Goal: Task Accomplishment & Management: Use online tool/utility

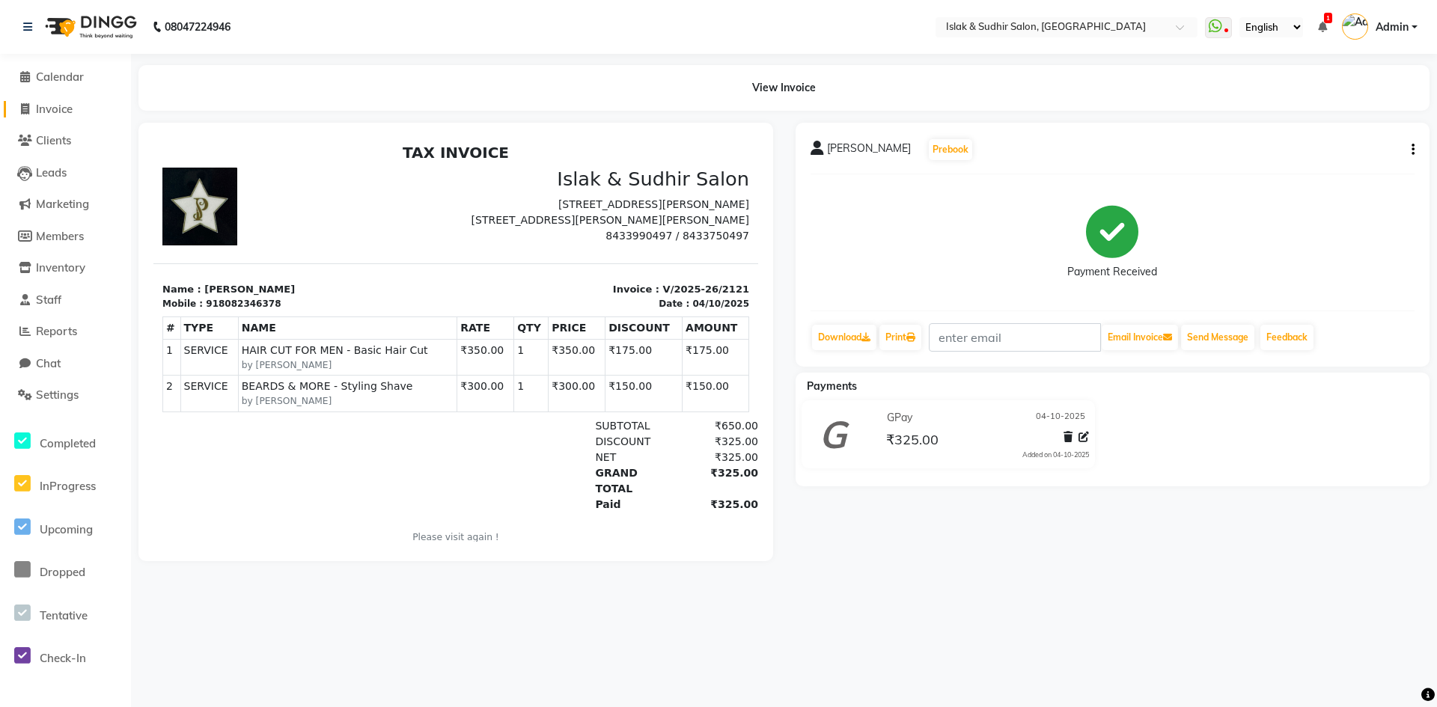
click at [67, 108] on span "Invoice" at bounding box center [54, 109] width 37 height 14
select select "7859"
select select "service"
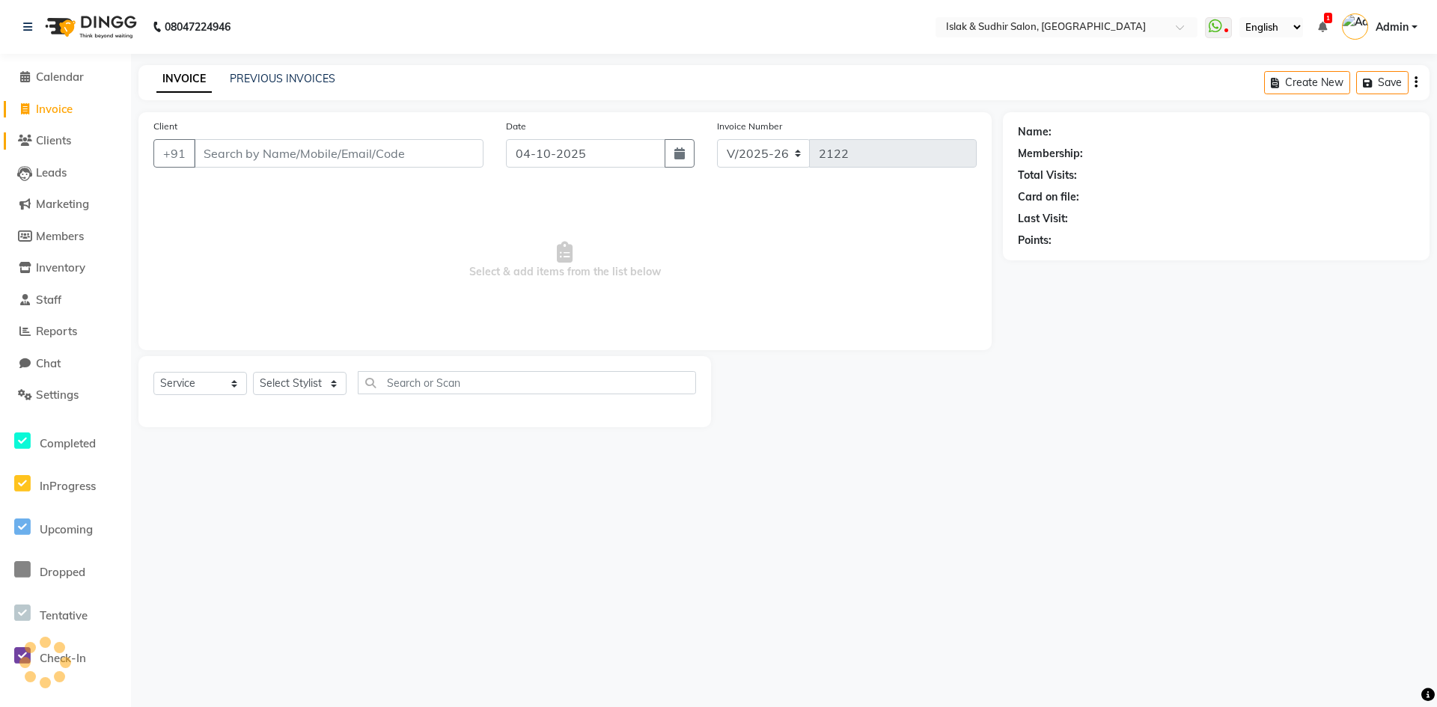
click at [64, 141] on span "Clients" at bounding box center [53, 140] width 35 height 14
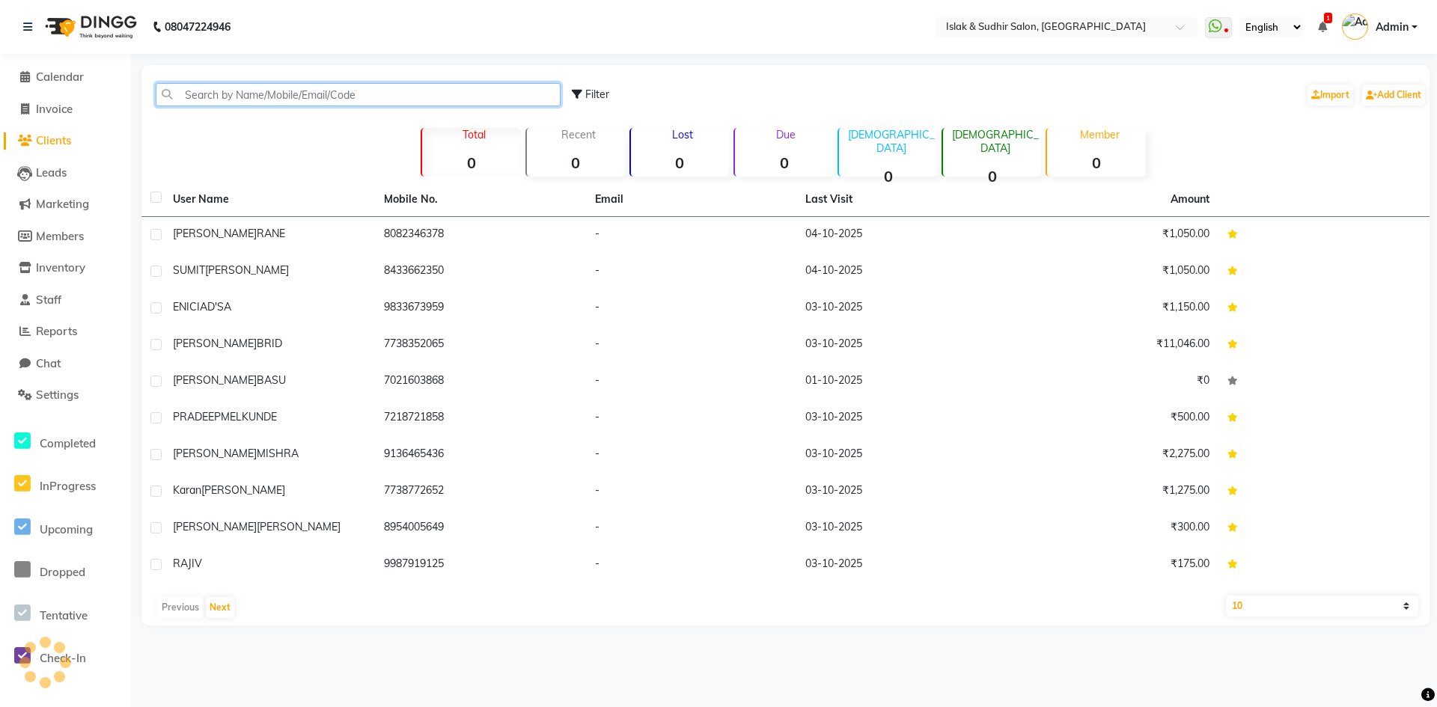
click at [223, 92] on input "text" at bounding box center [358, 94] width 405 height 23
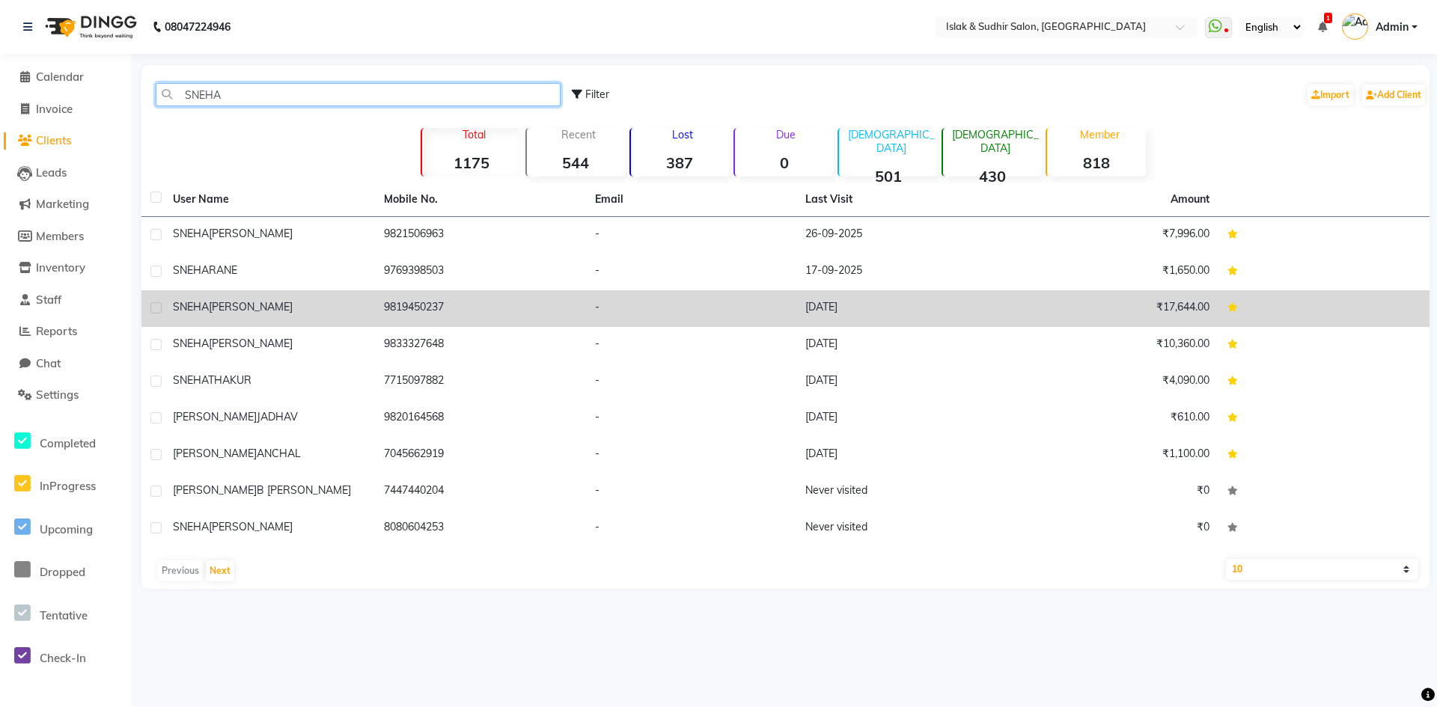
type input "SNEHA"
click at [165, 303] on td "[PERSON_NAME]" at bounding box center [269, 308] width 211 height 37
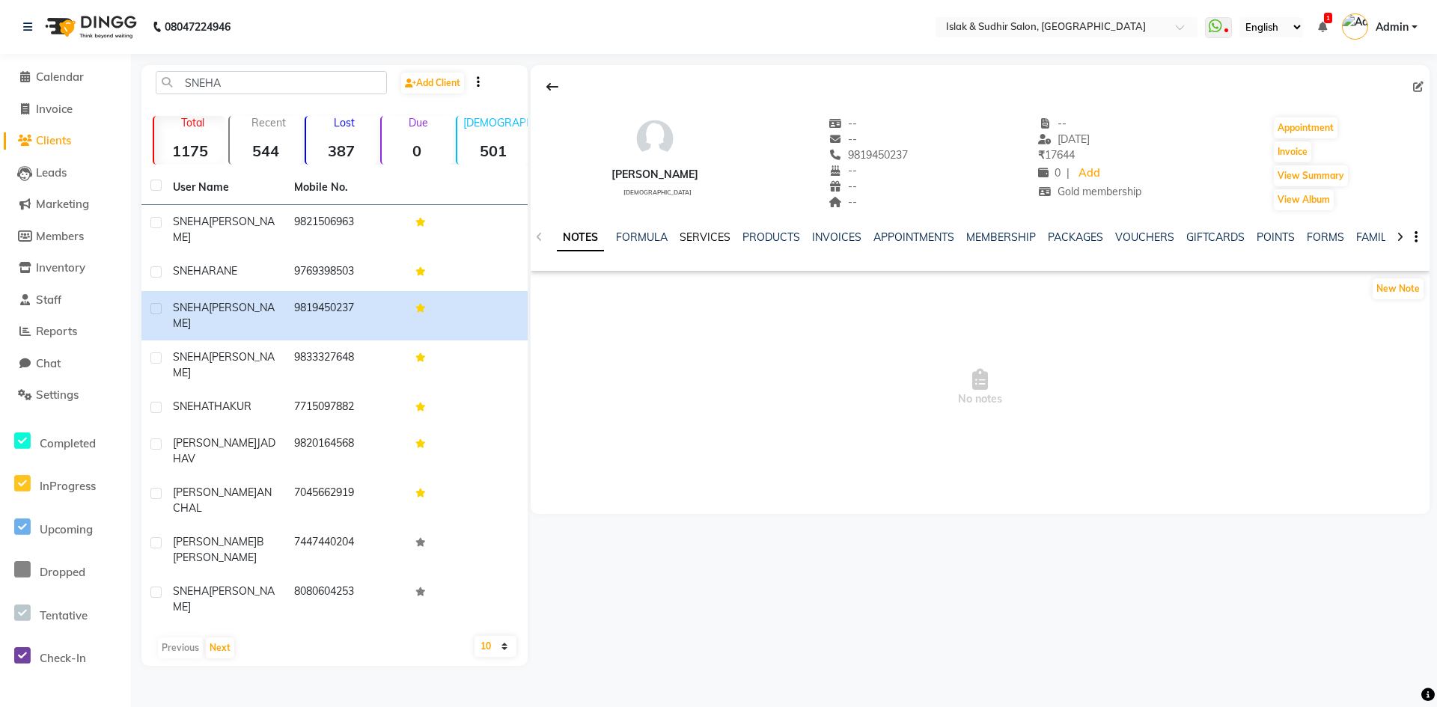
click at [718, 234] on link "SERVICES" at bounding box center [704, 236] width 51 height 13
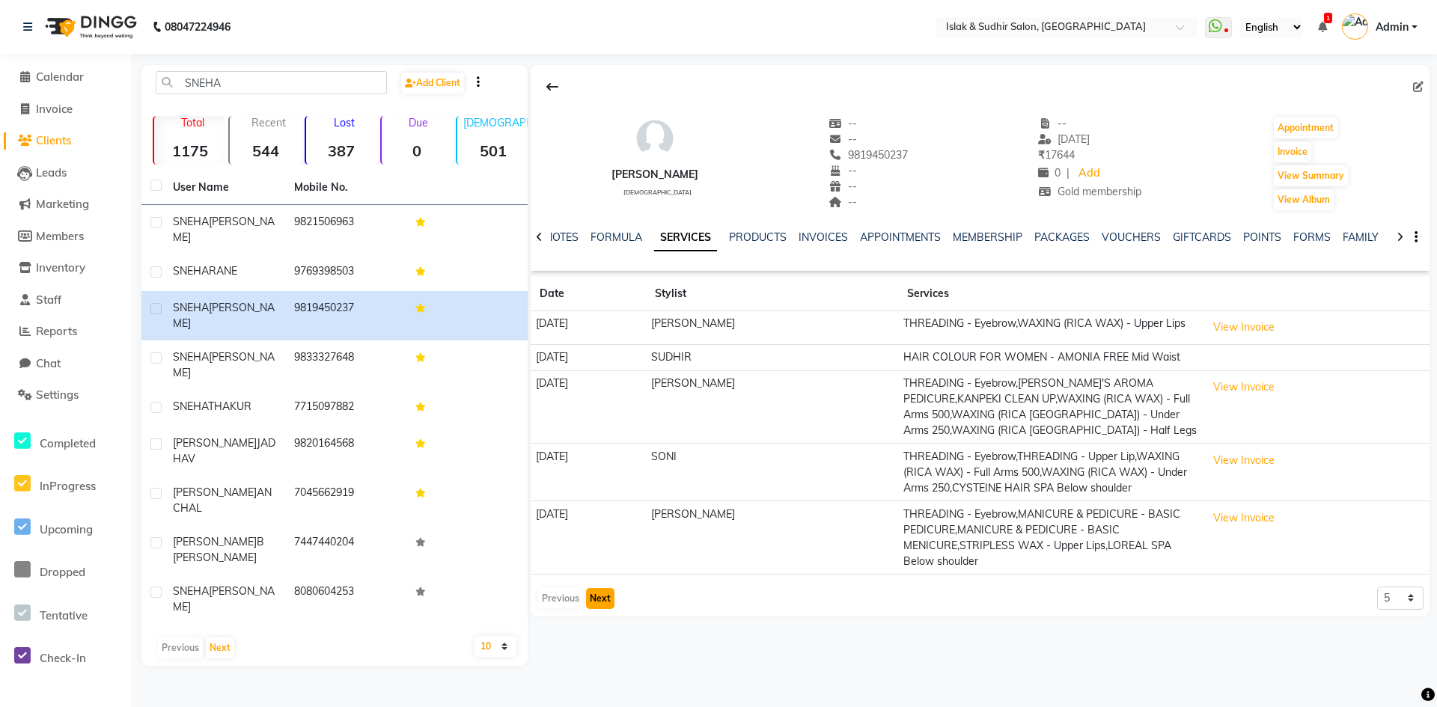
click at [587, 599] on button "Next" at bounding box center [600, 598] width 28 height 21
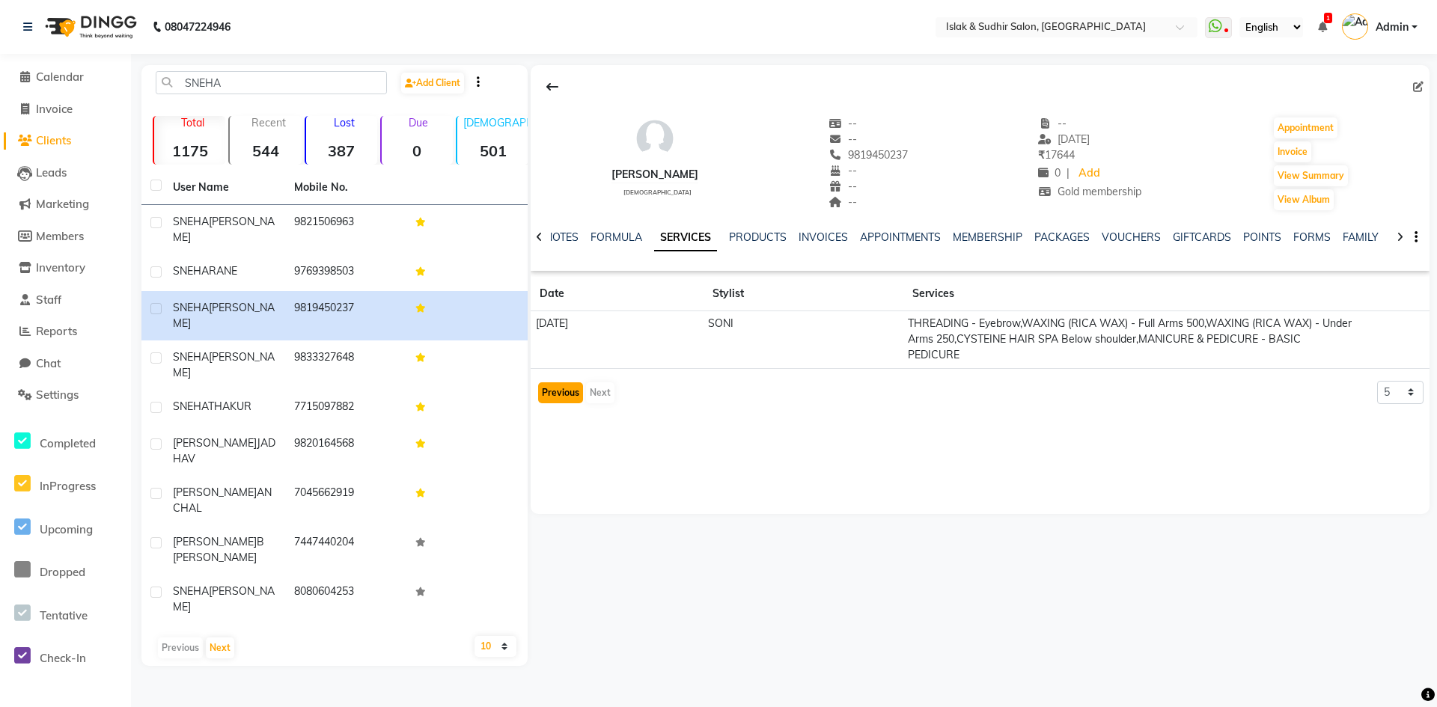
click at [551, 394] on button "Previous" at bounding box center [560, 392] width 45 height 21
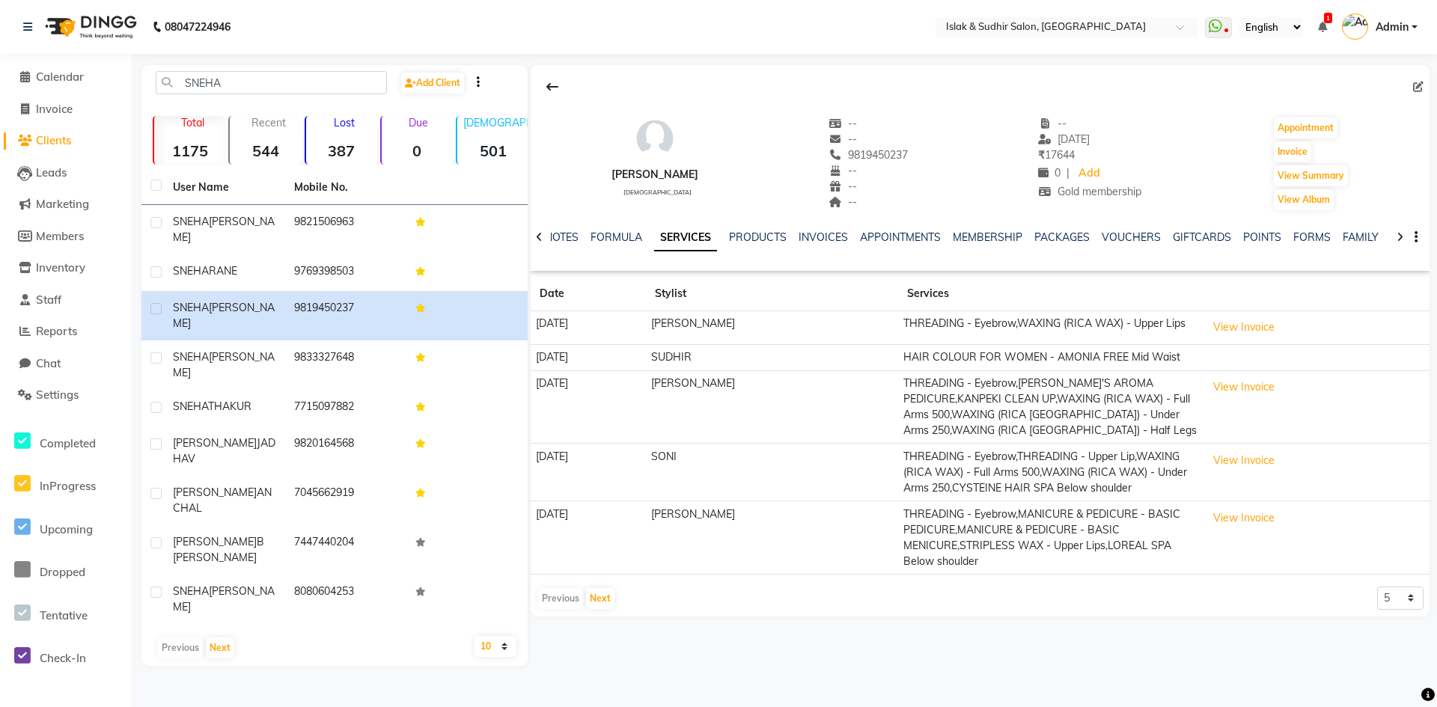
click at [825, 245] on div "INVOICES" at bounding box center [822, 238] width 49 height 16
click at [826, 243] on link "INVOICES" at bounding box center [822, 236] width 49 height 13
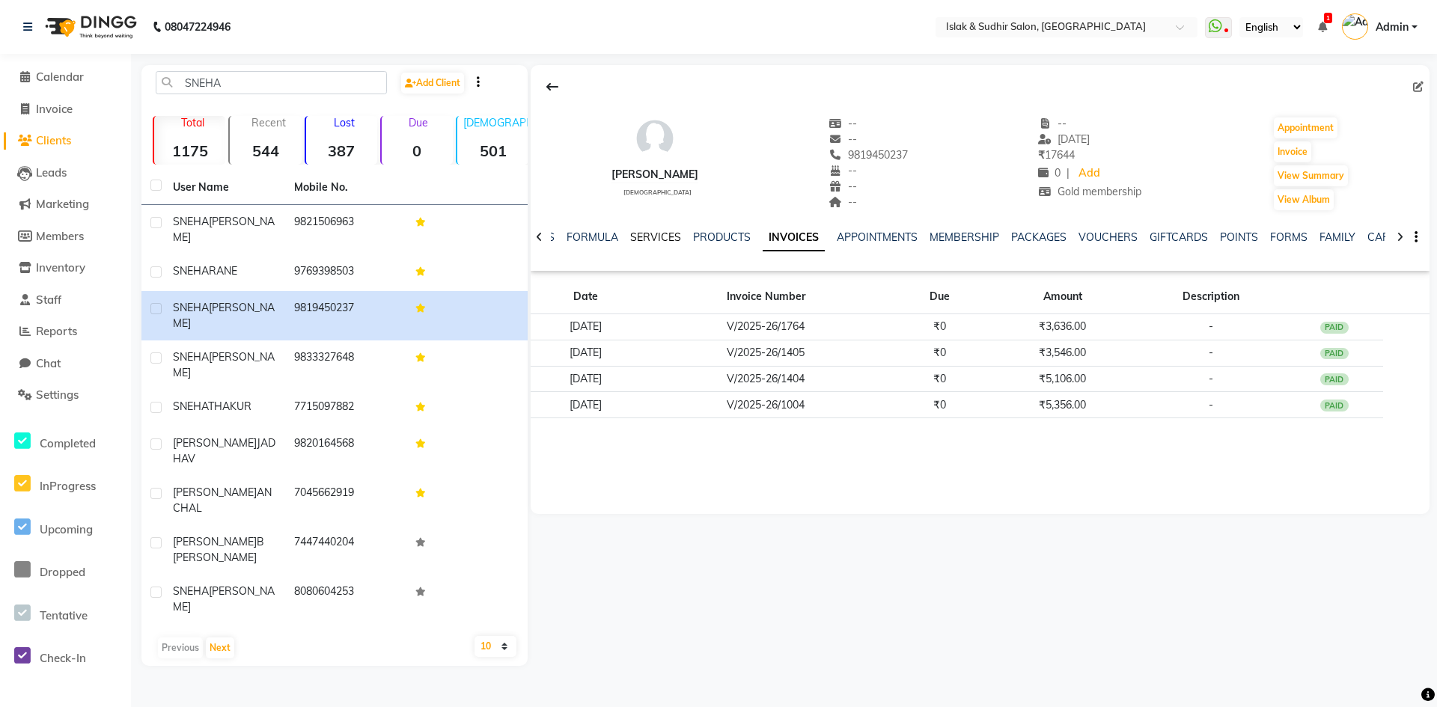
click at [667, 236] on link "SERVICES" at bounding box center [655, 236] width 51 height 13
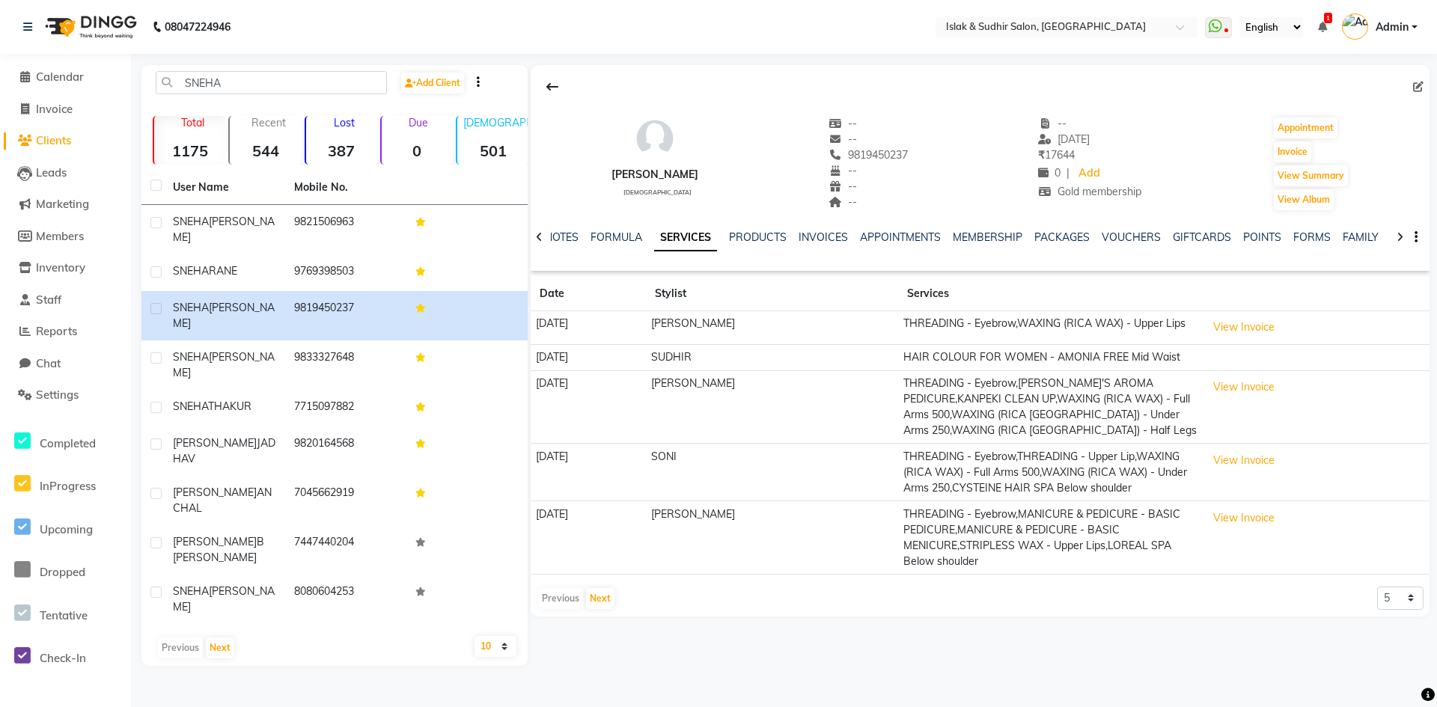
click at [576, 518] on td "[DATE]" at bounding box center [588, 537] width 115 height 73
click at [973, 555] on td "THREADING - Eyebrow,MANICURE & PEDICURE - BASIC PEDICURE,MANICURE & PEDICURE - …" at bounding box center [1049, 537] width 303 height 73
click at [976, 553] on td "THREADING - Eyebrow,MANICURE & PEDICURE - BASIC PEDICURE,MANICURE & PEDICURE - …" at bounding box center [1049, 537] width 303 height 73
click at [979, 545] on td "THREADING - Eyebrow,MANICURE & PEDICURE - BASIC PEDICURE,MANICURE & PEDICURE - …" at bounding box center [1049, 537] width 303 height 73
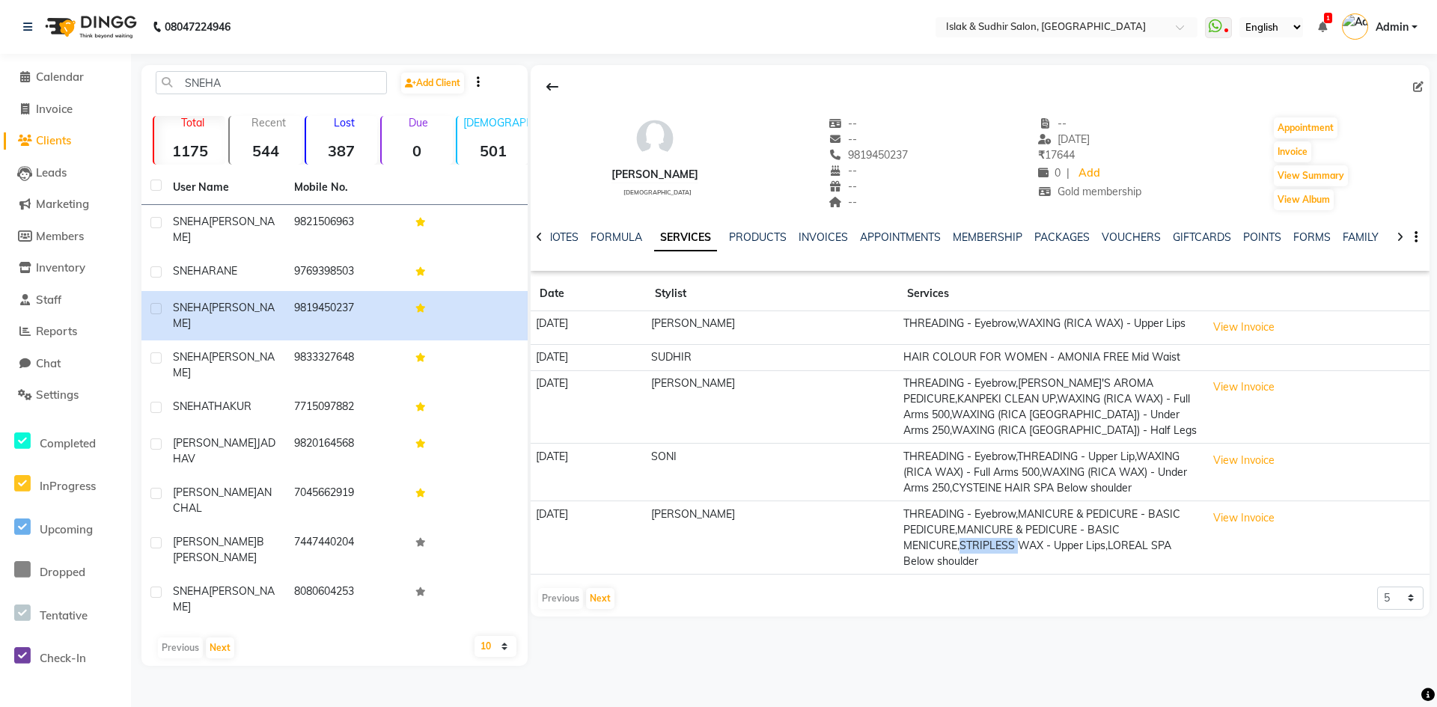
click at [979, 545] on td "THREADING - Eyebrow,MANICURE & PEDICURE - BASIC PEDICURE,MANICURE & PEDICURE - …" at bounding box center [1049, 537] width 303 height 73
click at [1002, 596] on div "Previous Next 5 10 50 100 500" at bounding box center [979, 599] width 887 height 24
click at [811, 237] on link "INVOICES" at bounding box center [822, 236] width 49 height 13
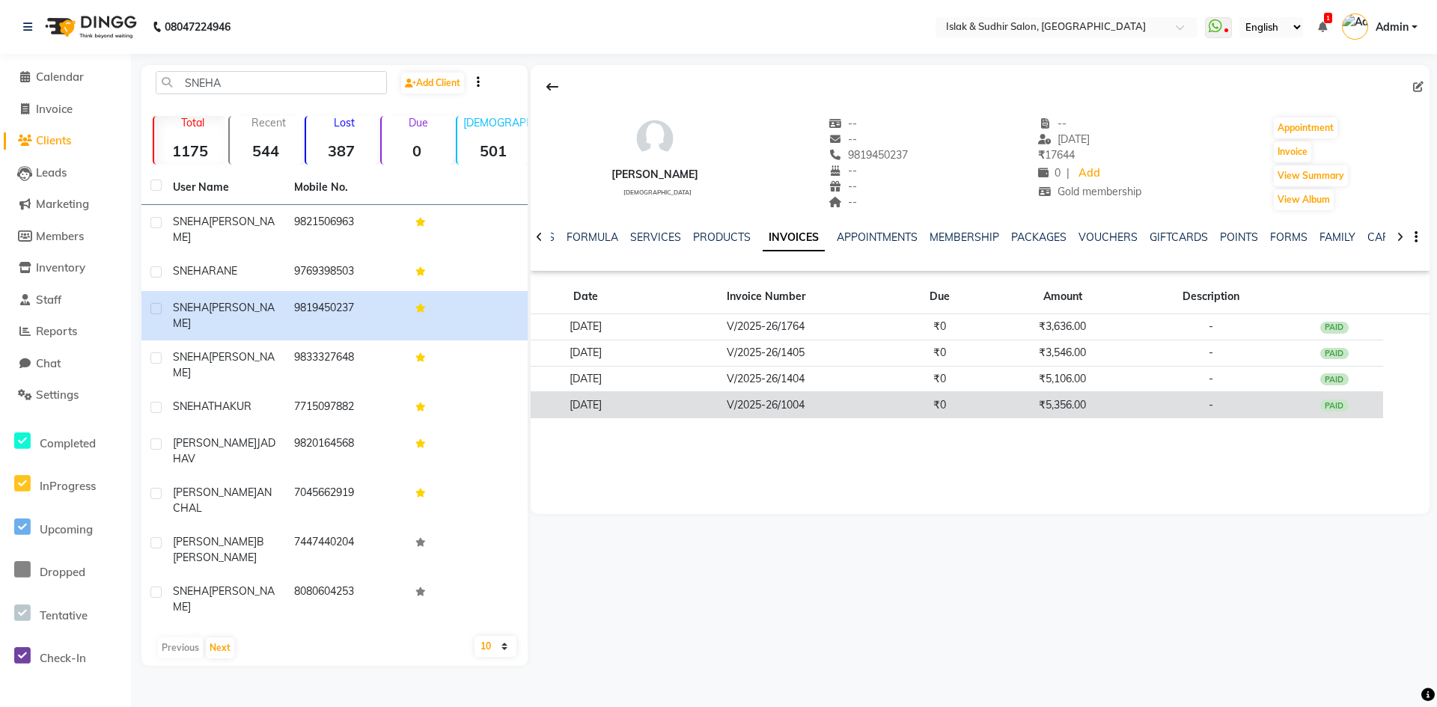
click at [804, 413] on td "V/2025-26/1004" at bounding box center [765, 405] width 249 height 26
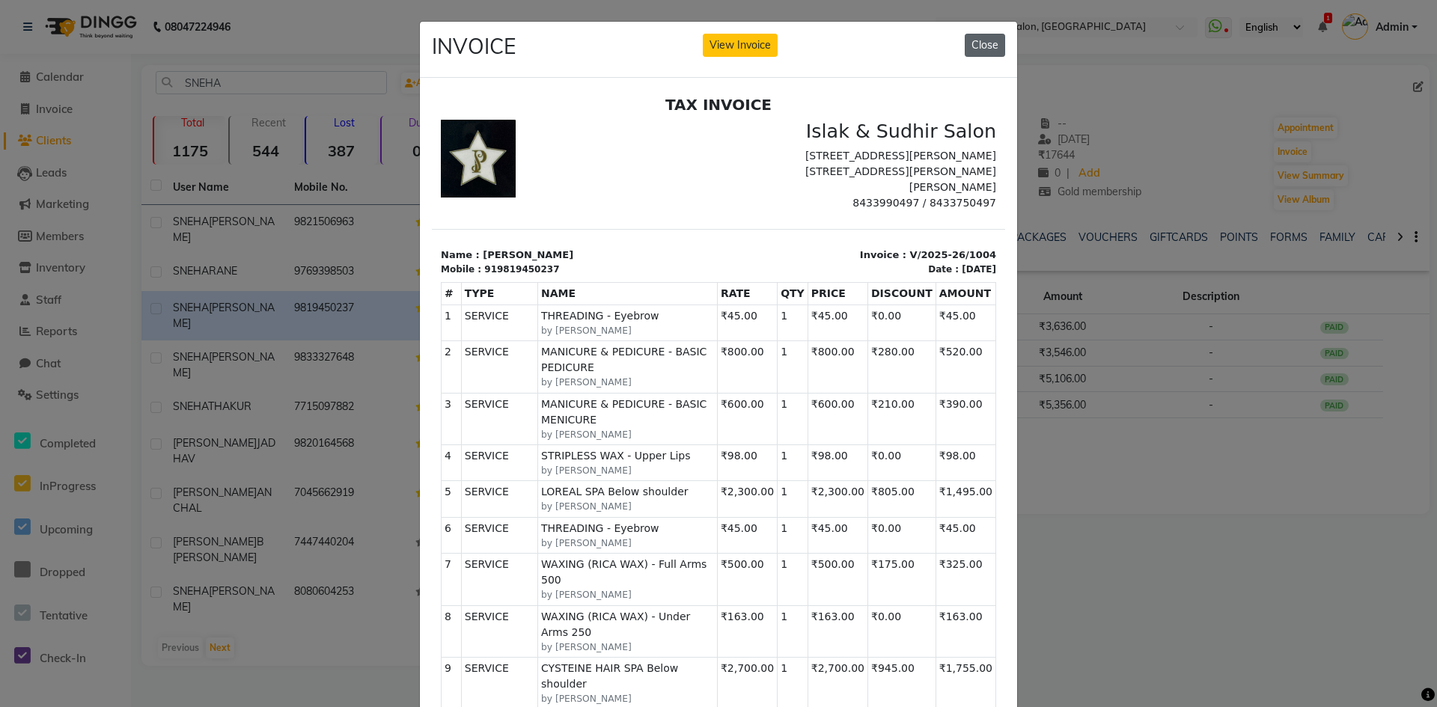
click at [976, 49] on button "Close" at bounding box center [984, 45] width 40 height 23
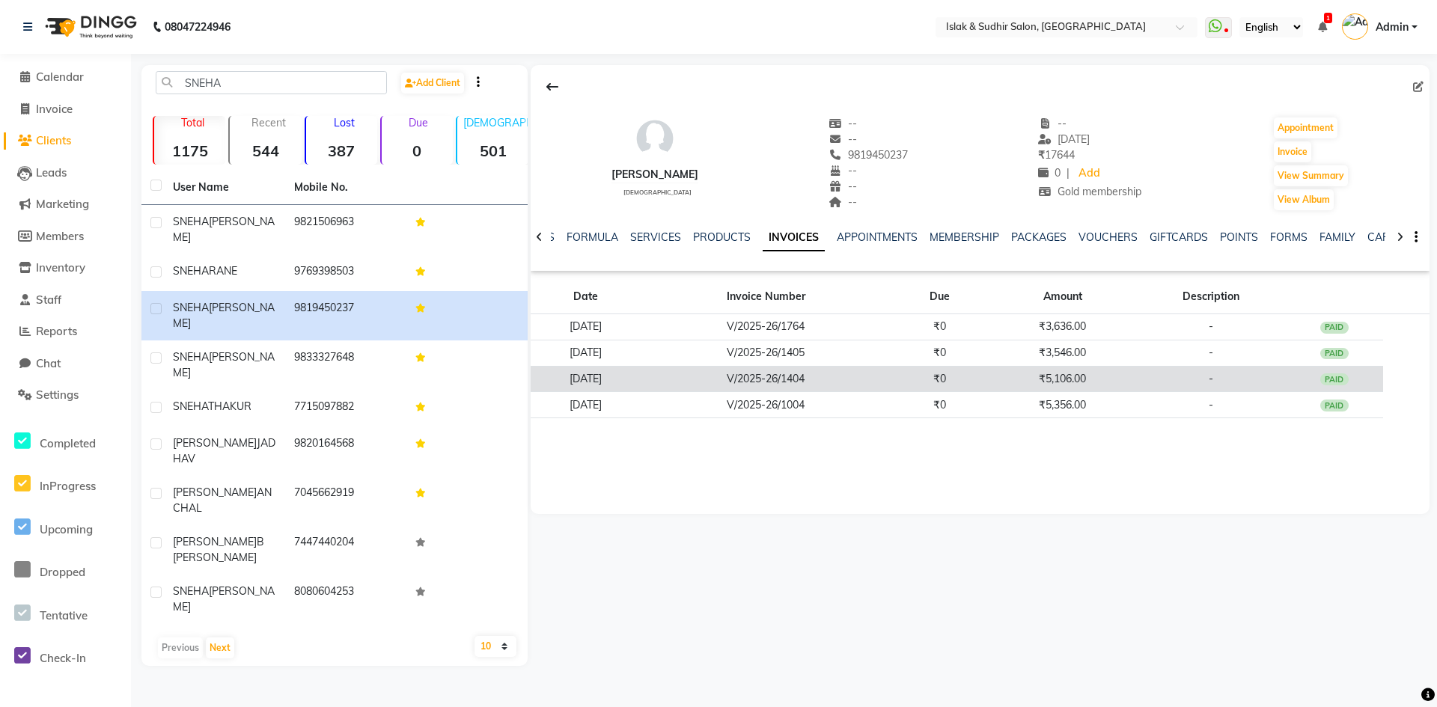
click at [765, 375] on td "V/2025-26/1404" at bounding box center [765, 379] width 249 height 26
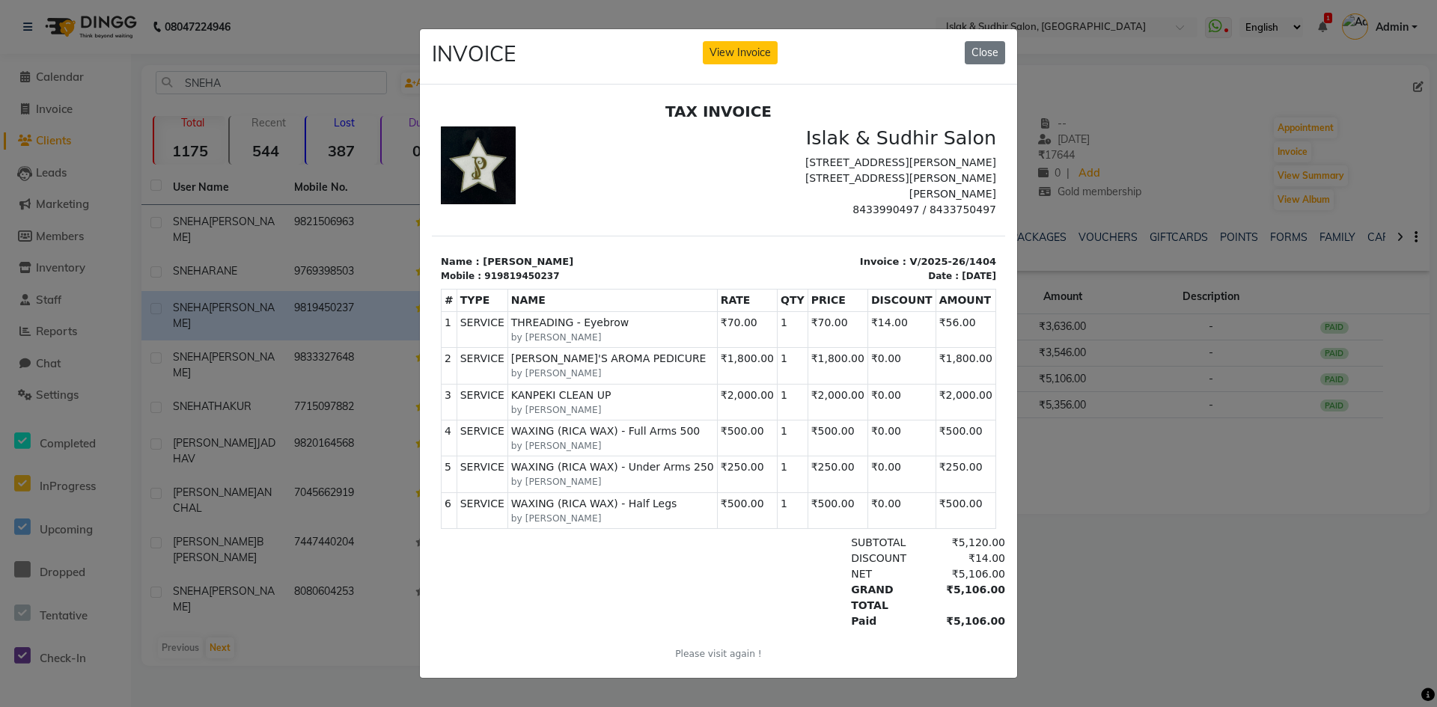
click at [1099, 564] on ngb-modal-window "INVOICE View Invoice Close" at bounding box center [718, 353] width 1437 height 707
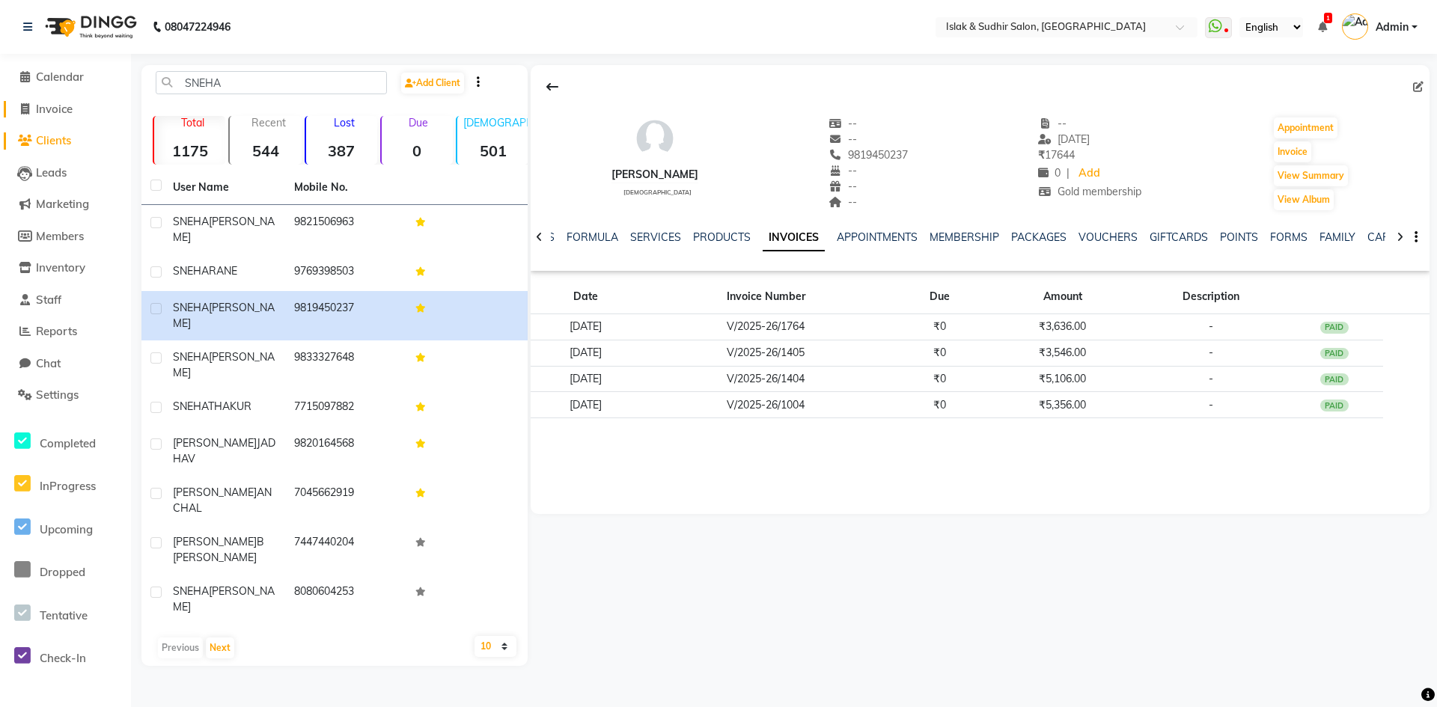
click at [64, 110] on span "Invoice" at bounding box center [54, 109] width 37 height 14
select select "7859"
select select "service"
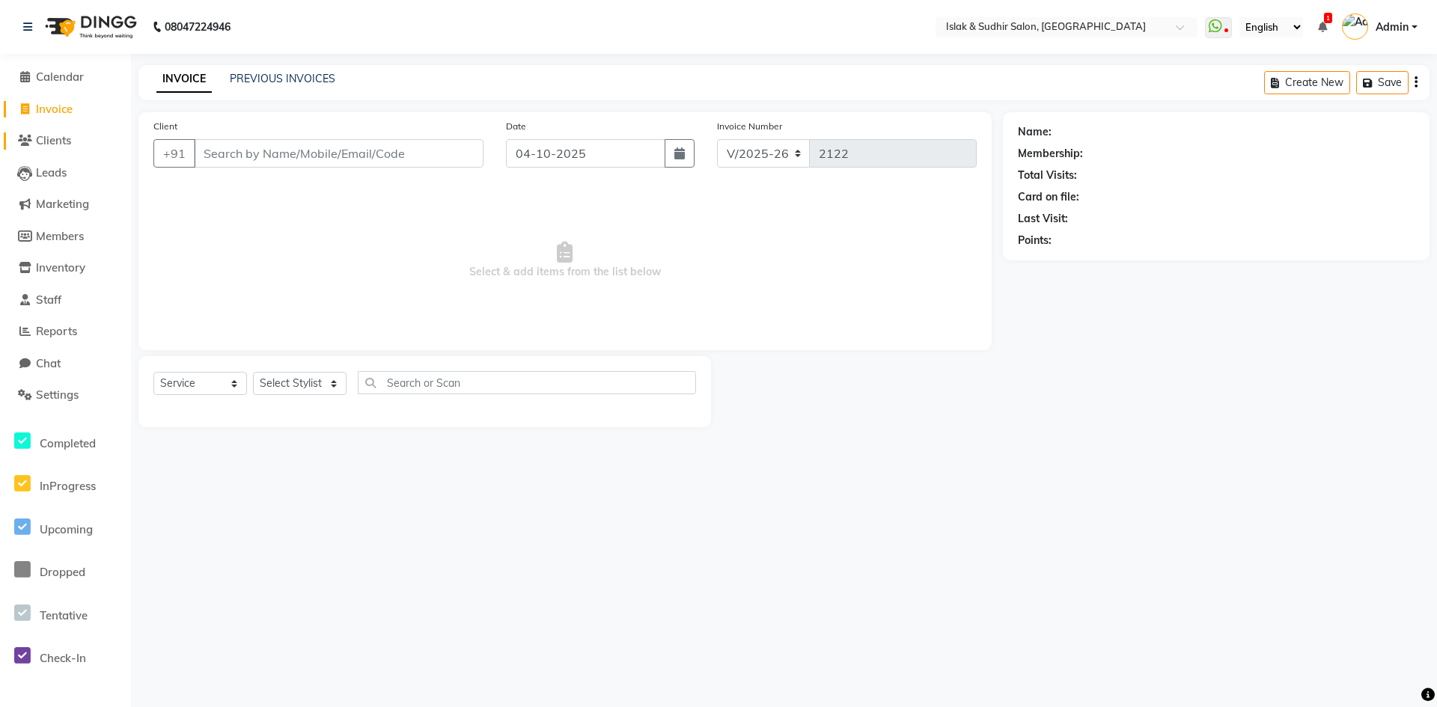
click at [60, 138] on span "Clients" at bounding box center [53, 140] width 35 height 14
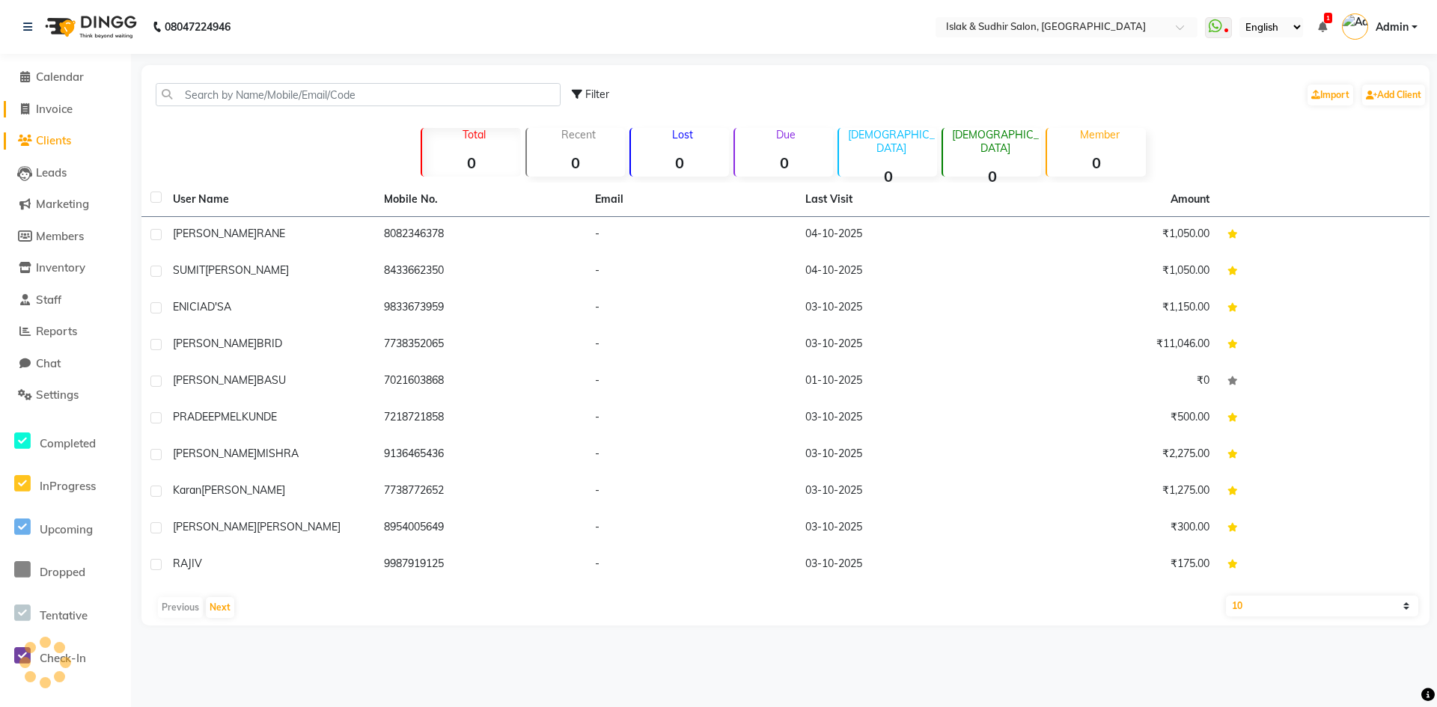
click at [67, 103] on span "Invoice" at bounding box center [54, 109] width 37 height 14
select select "service"
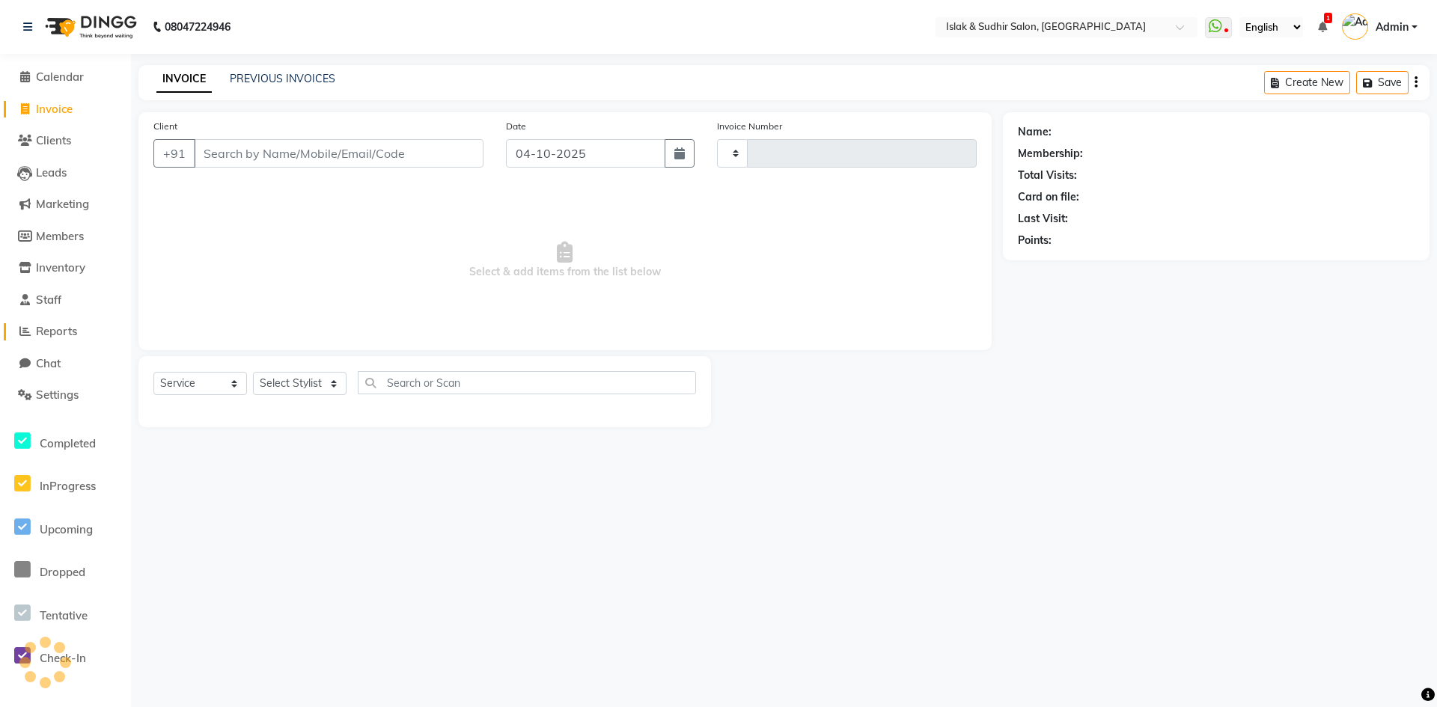
click at [77, 330] on span "Reports" at bounding box center [56, 331] width 41 height 14
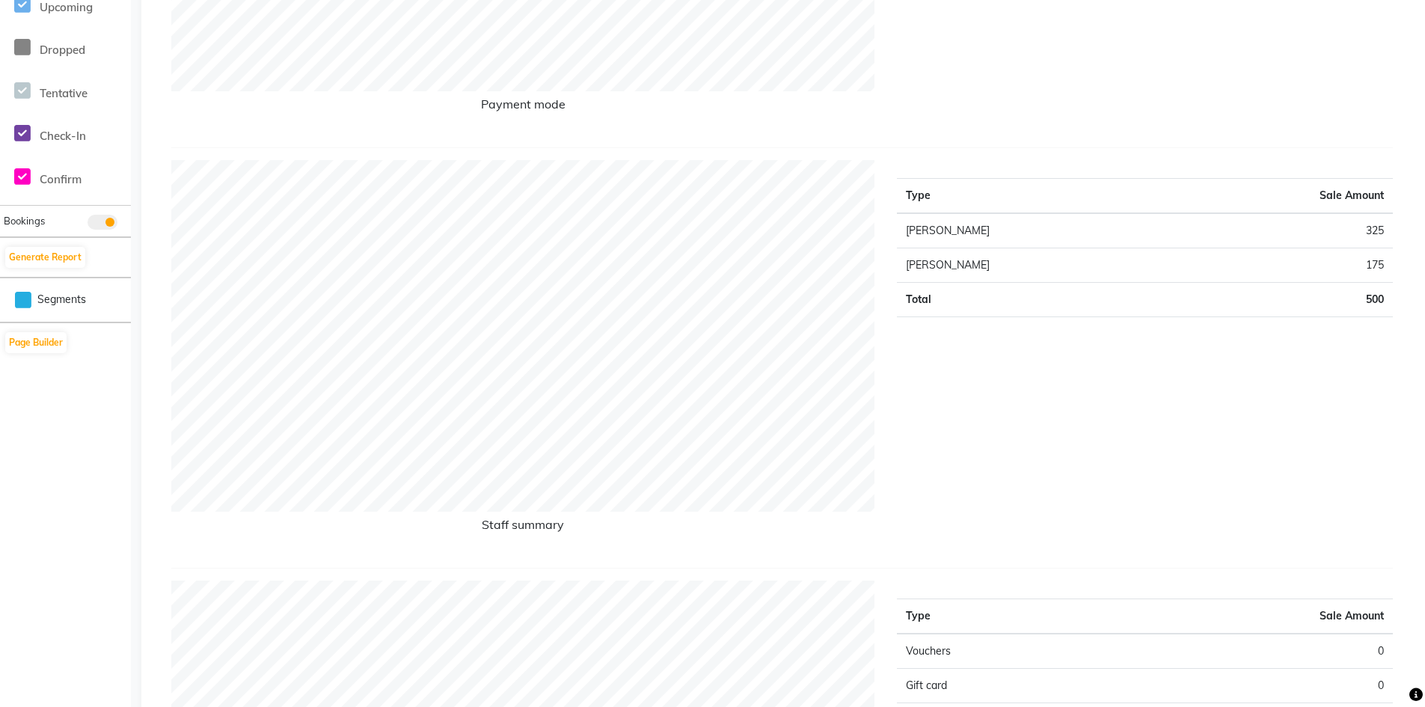
scroll to position [618, 0]
